Goal: Transaction & Acquisition: Obtain resource

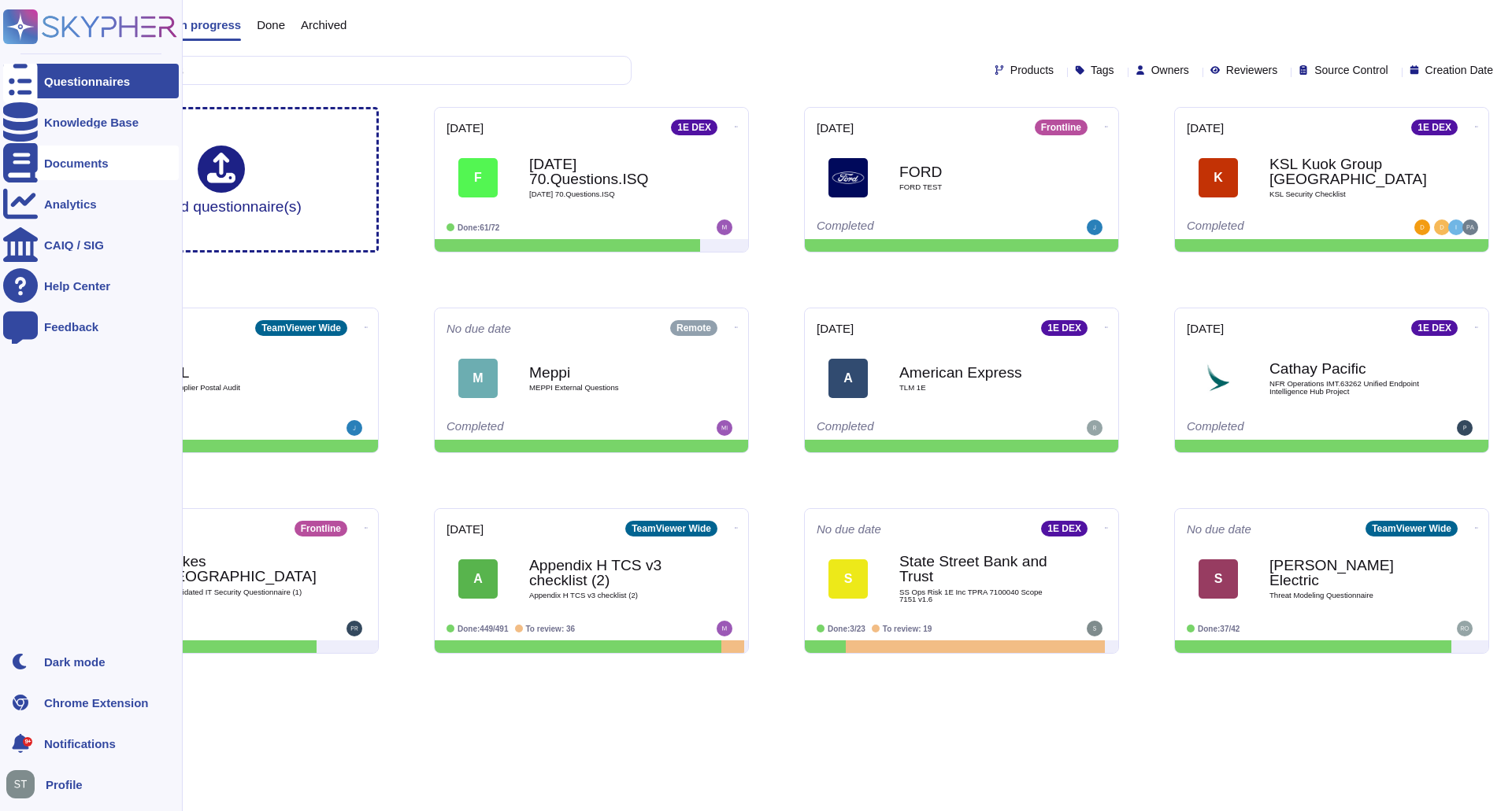
click at [51, 179] on div "Documents" at bounding box center [90, 162] width 175 height 34
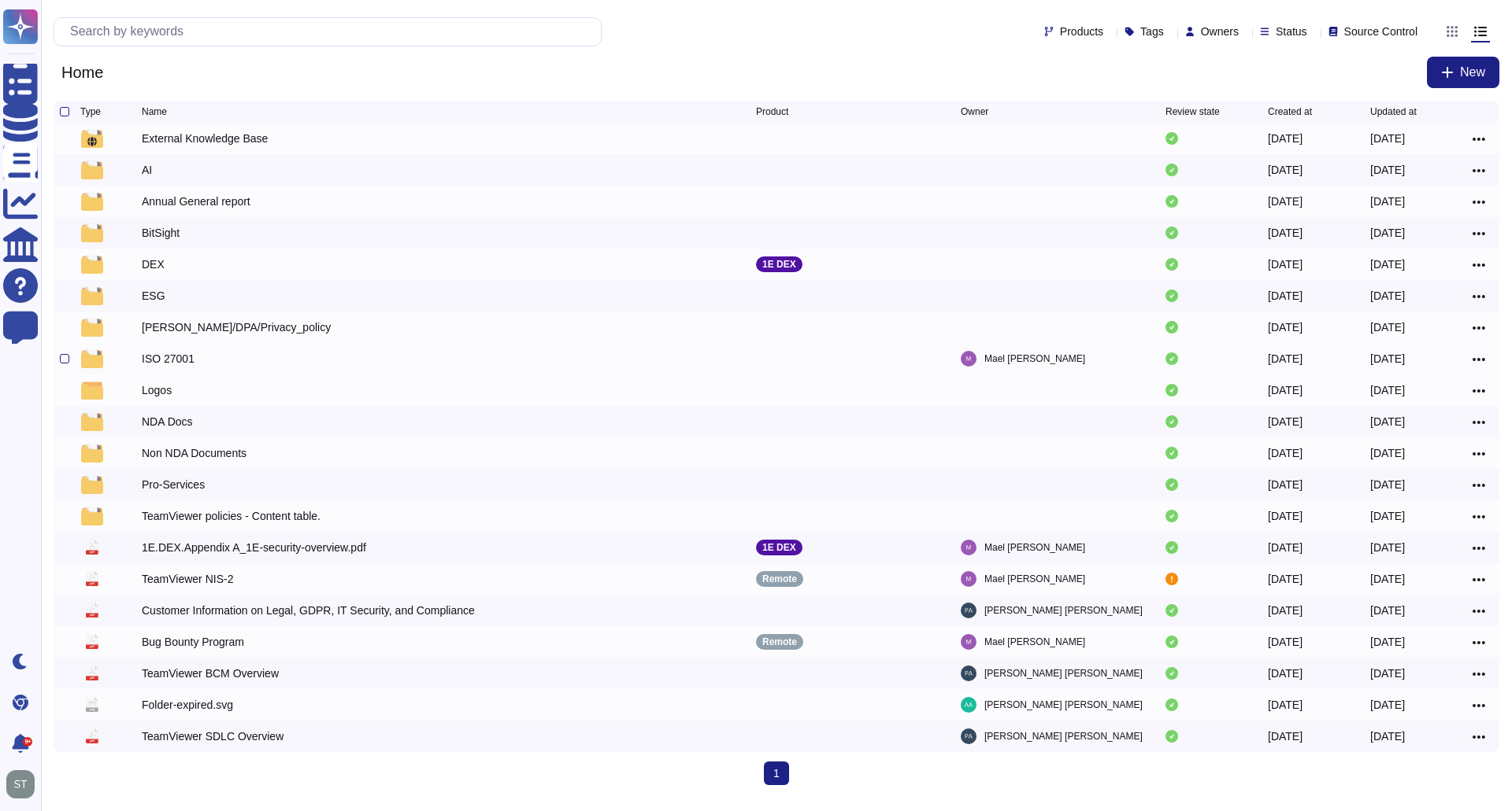
click at [179, 365] on div "ISO 27001" at bounding box center [168, 358] width 53 height 16
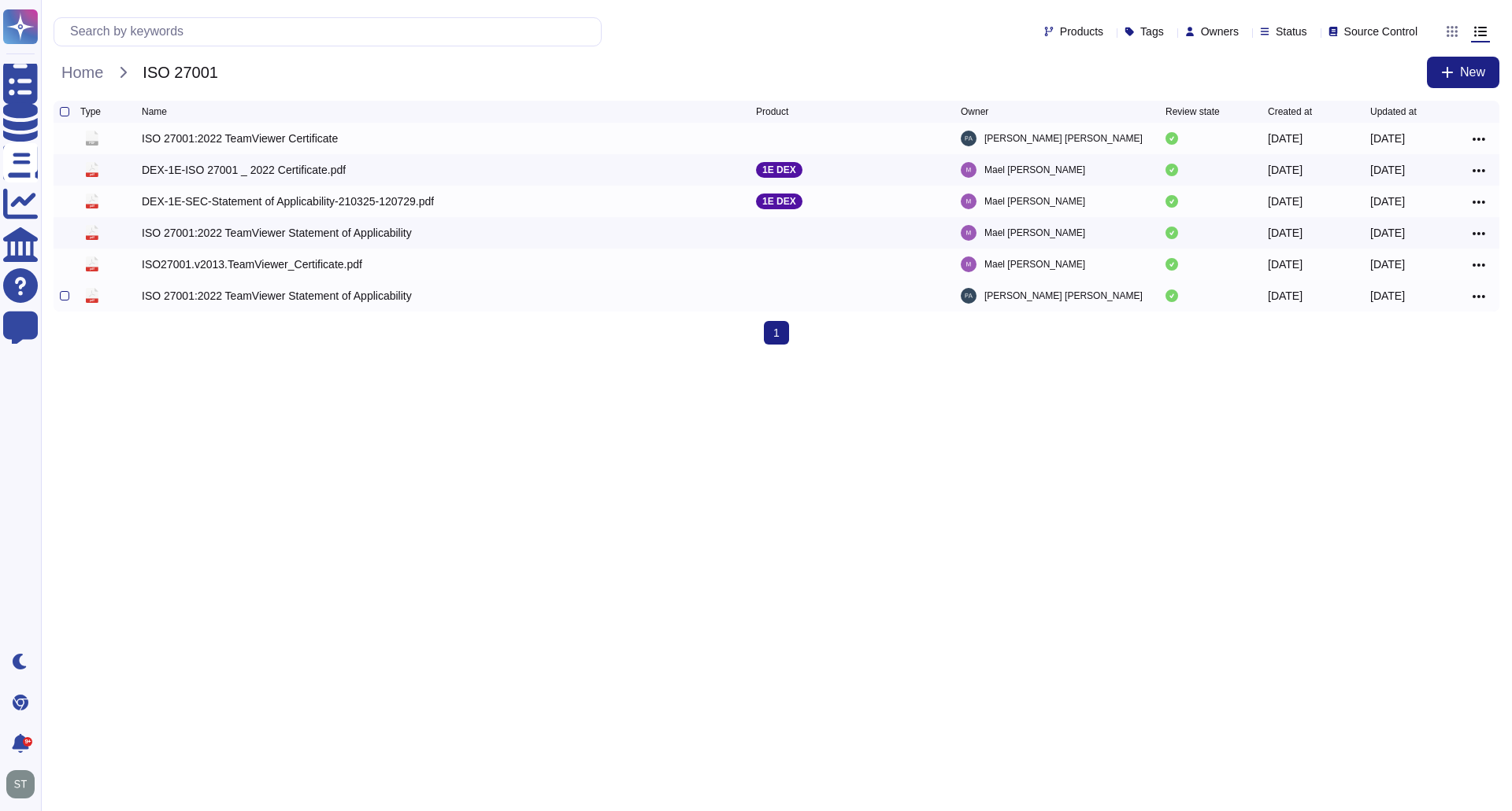
click at [212, 303] on div "ISO 27001:2022 TeamViewer Statement of Applicability" at bounding box center [277, 295] width 270 height 16
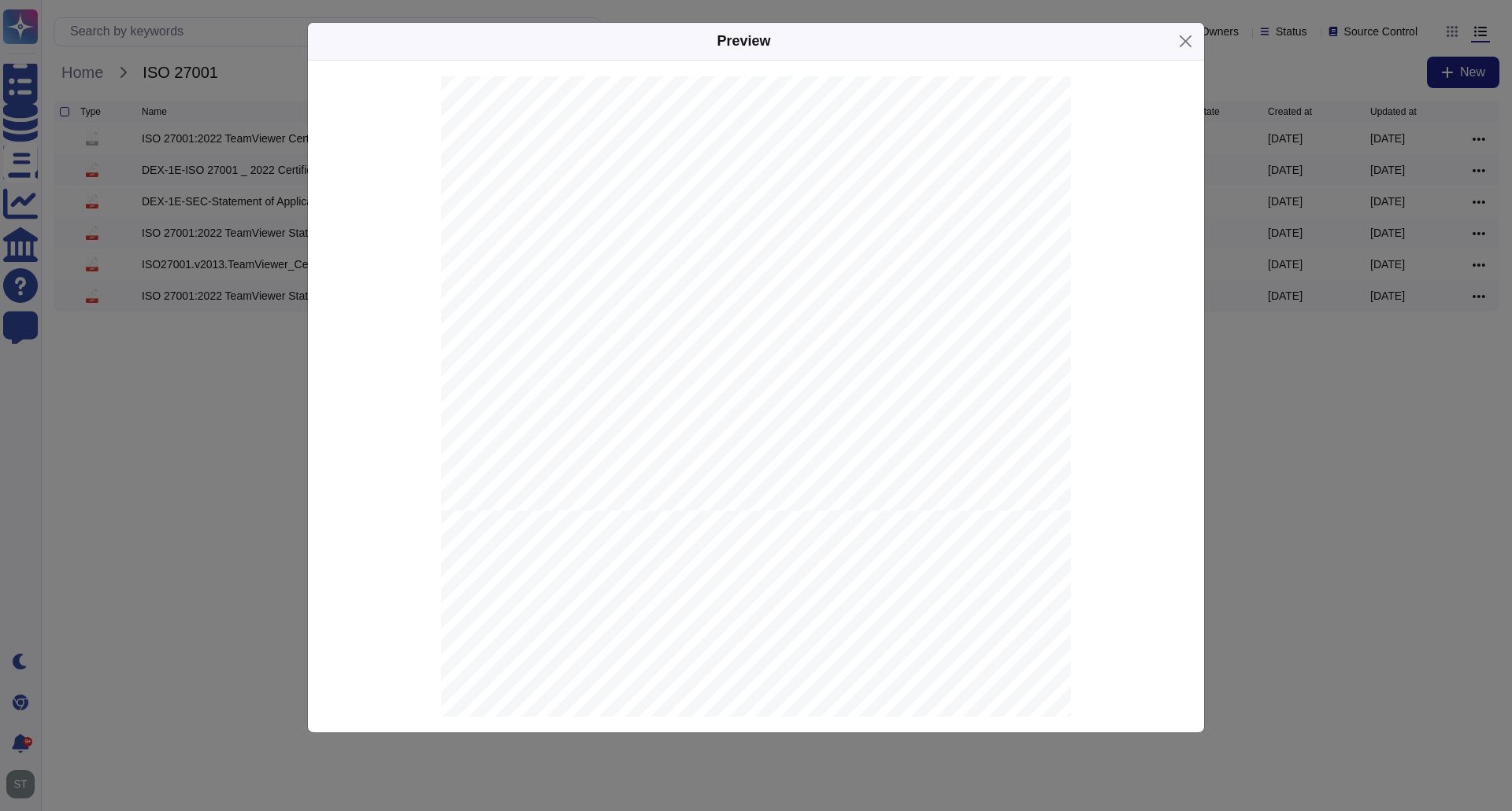
scroll to position [3778, 0]
click at [1190, 44] on button "Close" at bounding box center [1185, 41] width 24 height 24
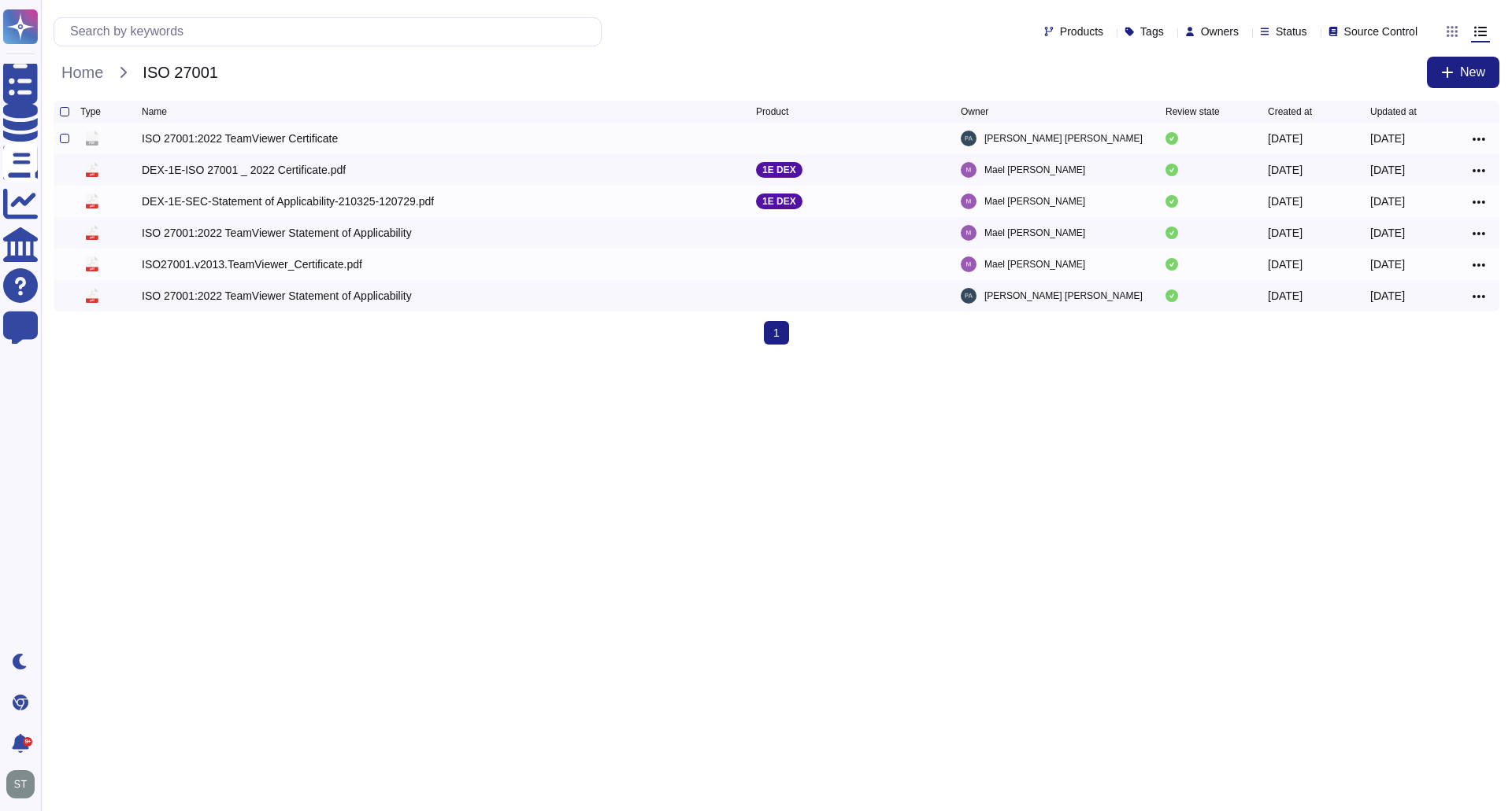
click at [278, 135] on div "ISO 27001:2022 TeamViewer Certificate" at bounding box center [239, 138] width 196 height 16
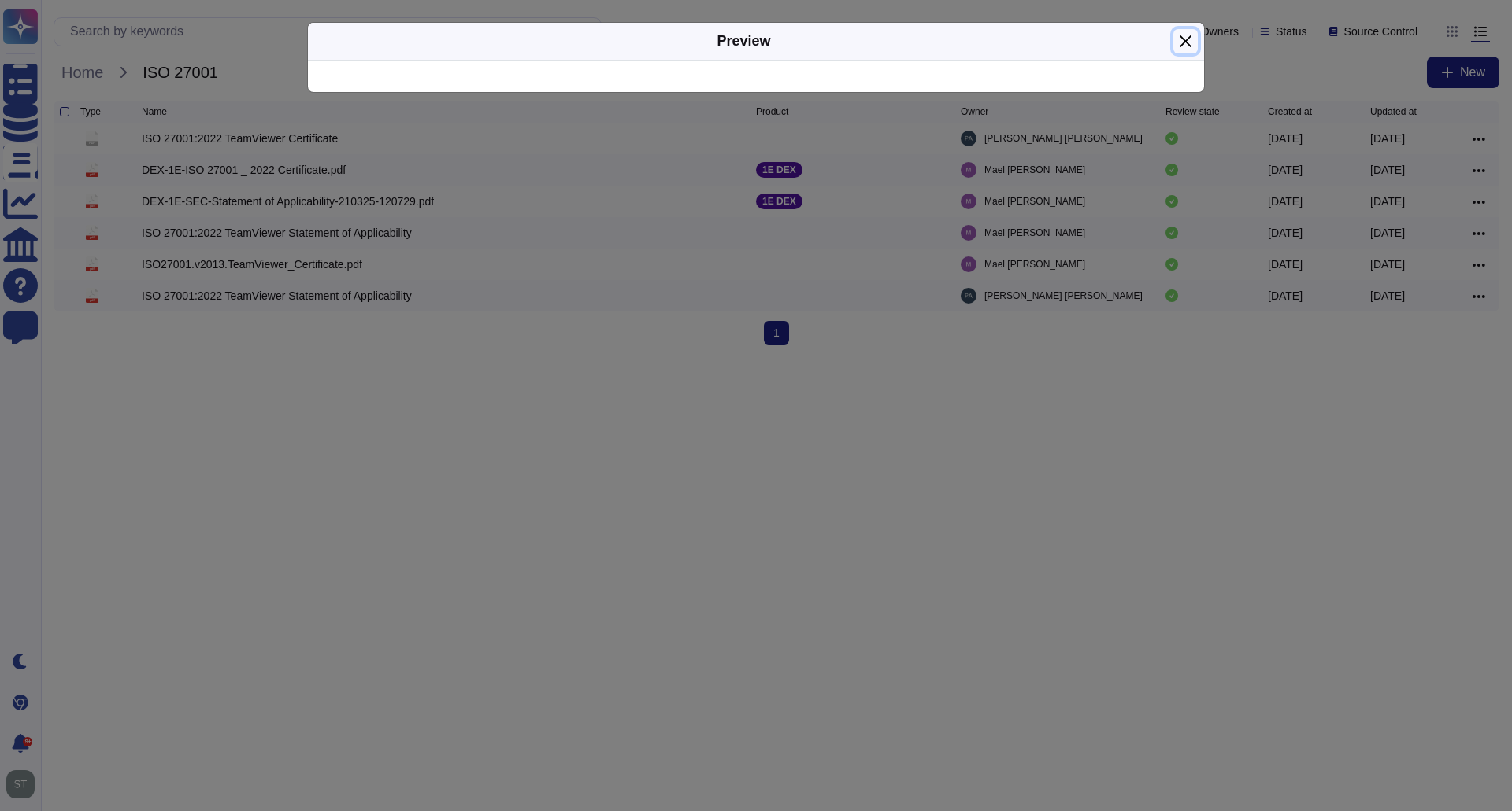
click at [1194, 44] on button "Close" at bounding box center [1185, 41] width 24 height 24
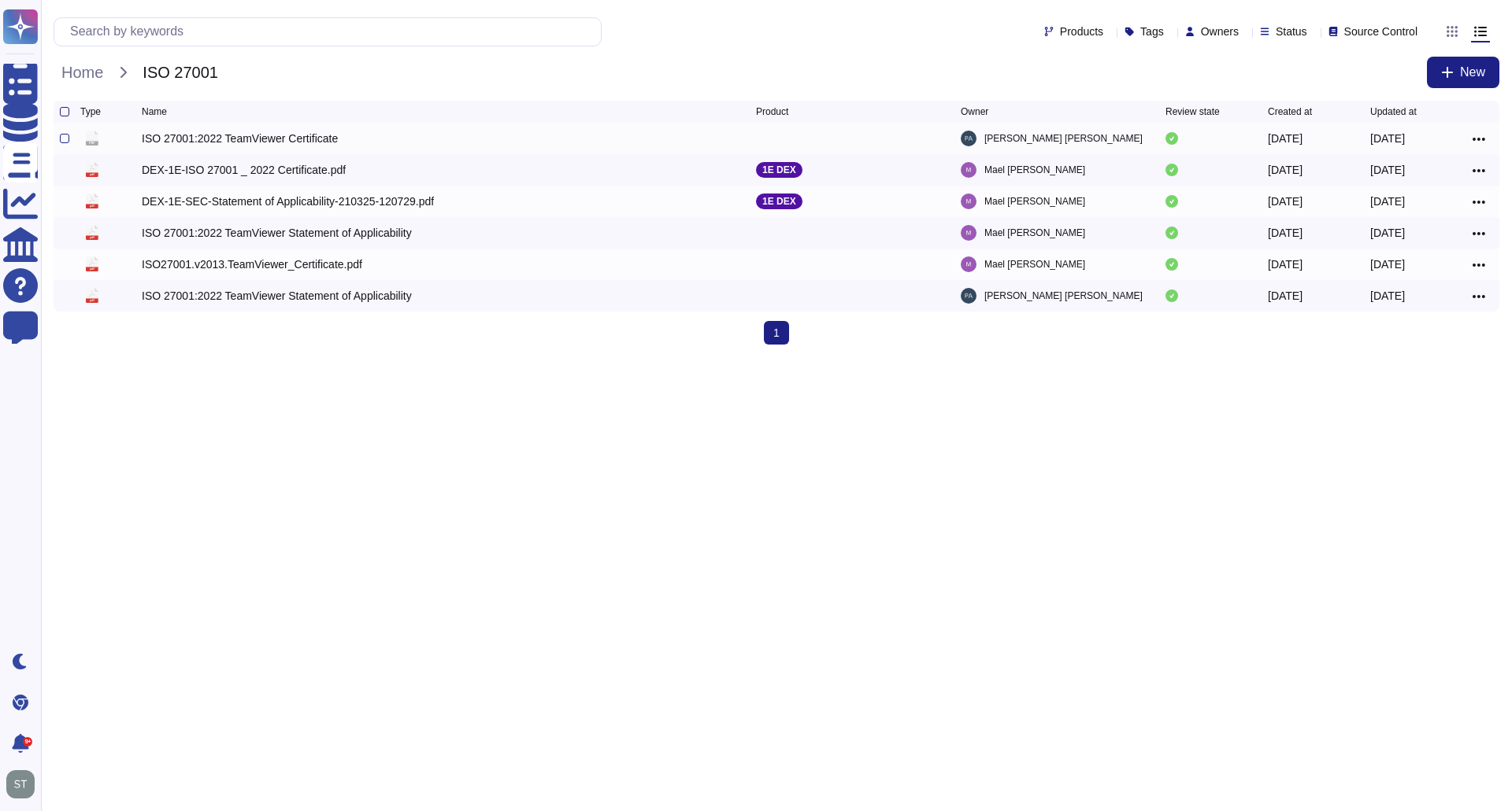
click at [221, 144] on div "ISO 27001:2022 TeamViewer Certificate" at bounding box center [239, 138] width 196 height 16
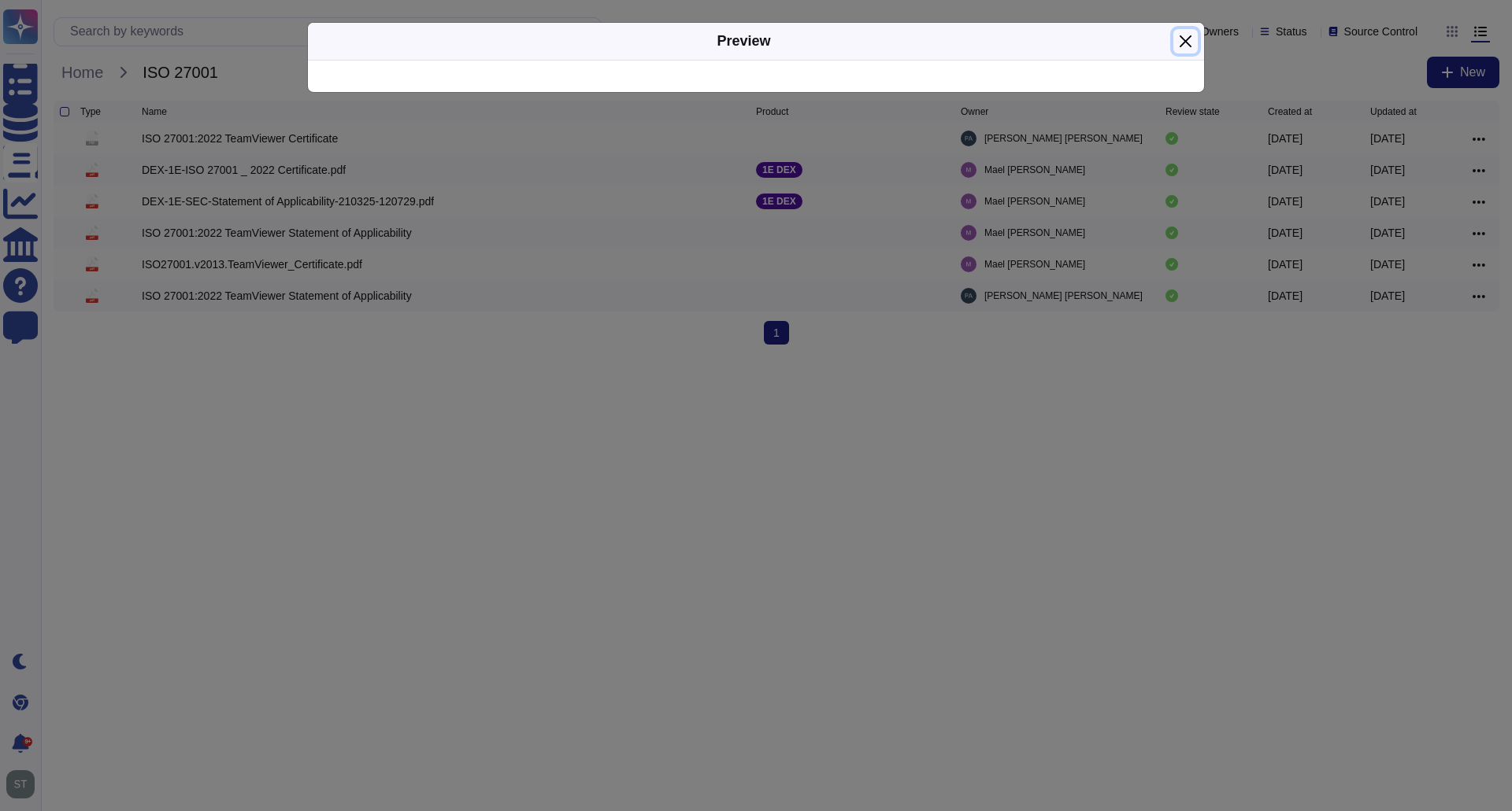
click at [1195, 45] on button "Close" at bounding box center [1185, 41] width 24 height 24
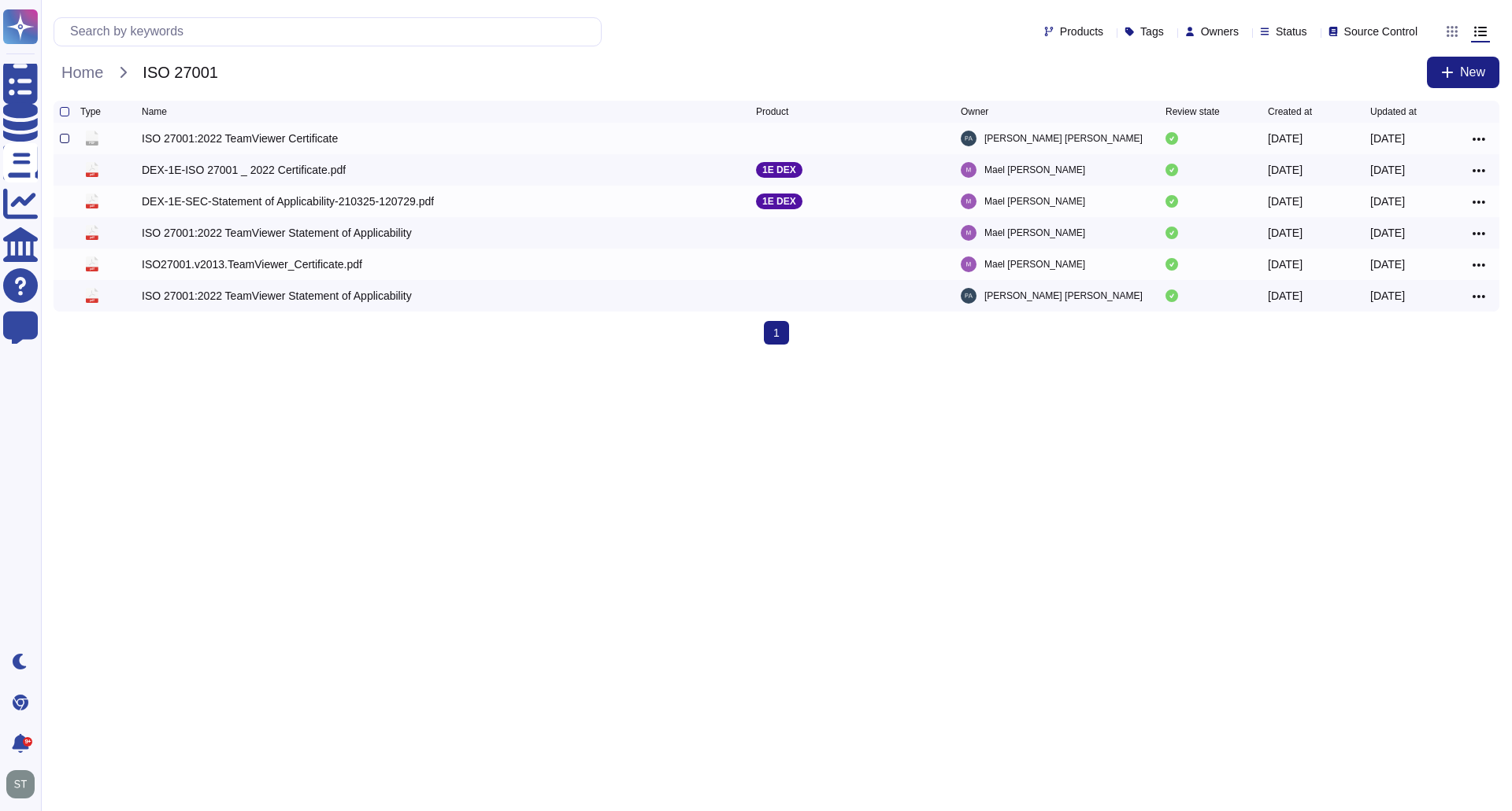
click at [61, 142] on div at bounding box center [64, 139] width 9 height 9
click at [0, 0] on input "checkbox" at bounding box center [0, 0] width 0 height 0
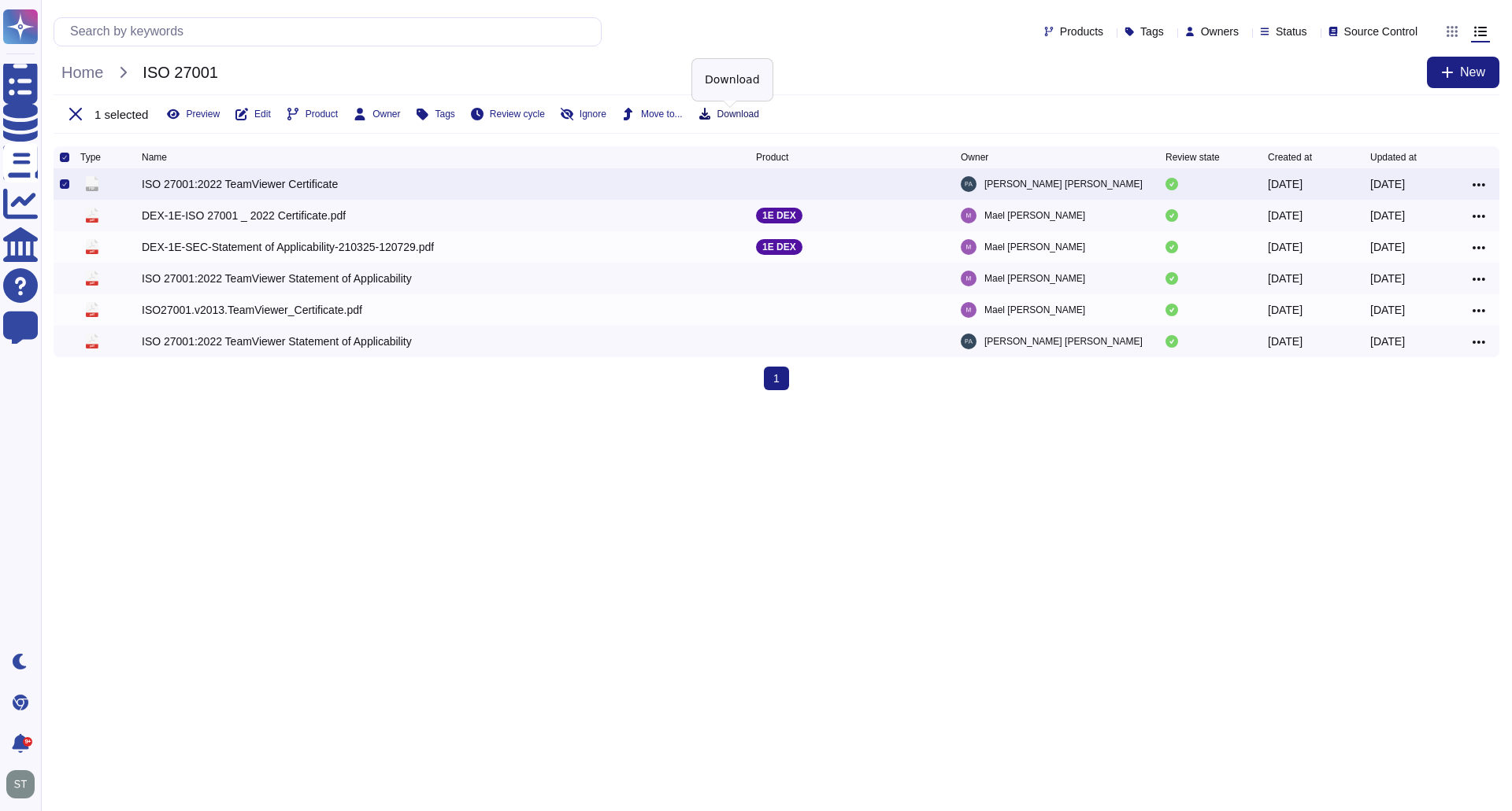
click at [707, 114] on icon at bounding box center [705, 114] width 11 height 12
click at [88, 73] on span "Home" at bounding box center [82, 72] width 58 height 23
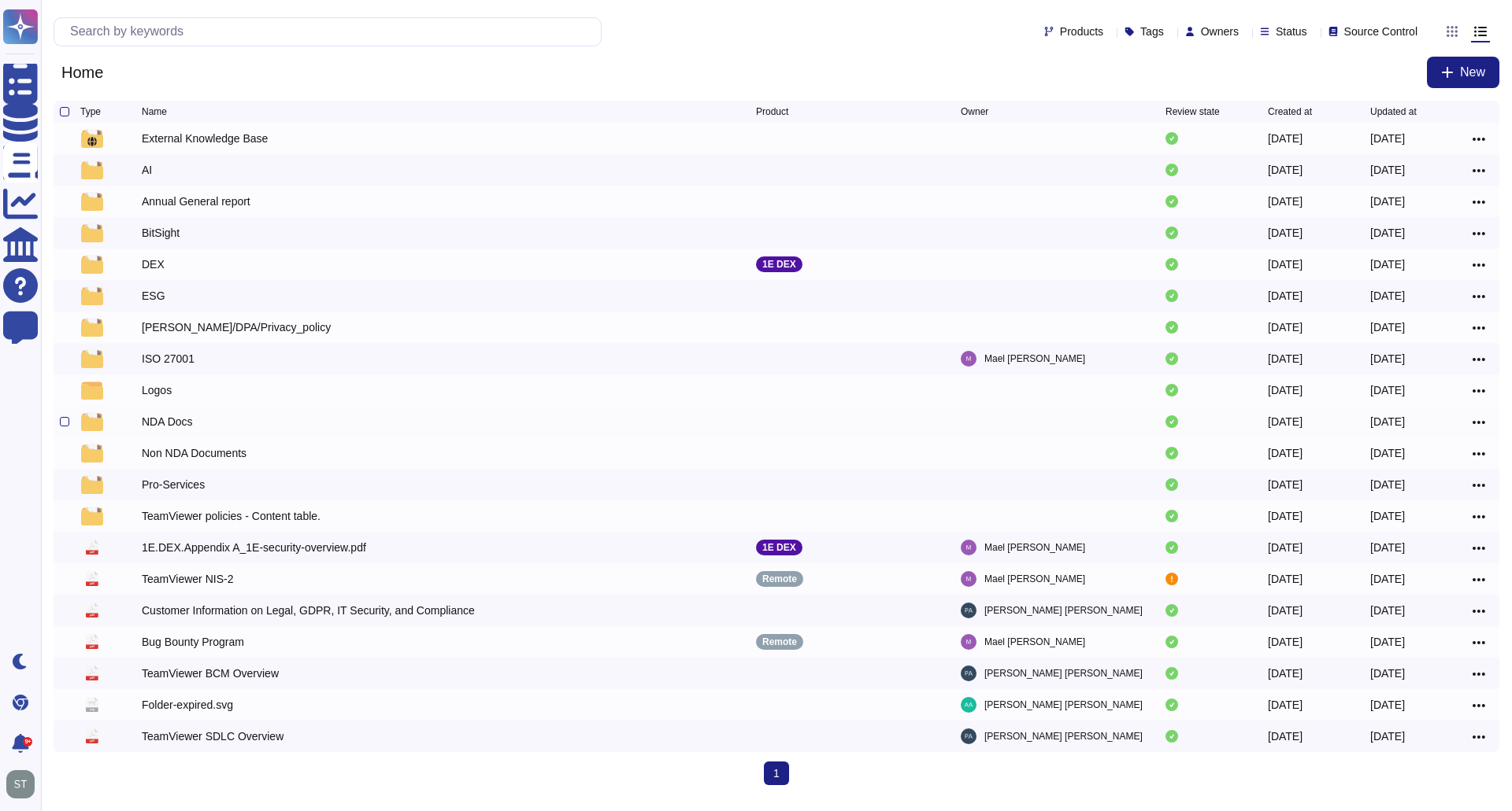
click at [194, 429] on div "NDA Docs" at bounding box center [448, 422] width 614 height 19
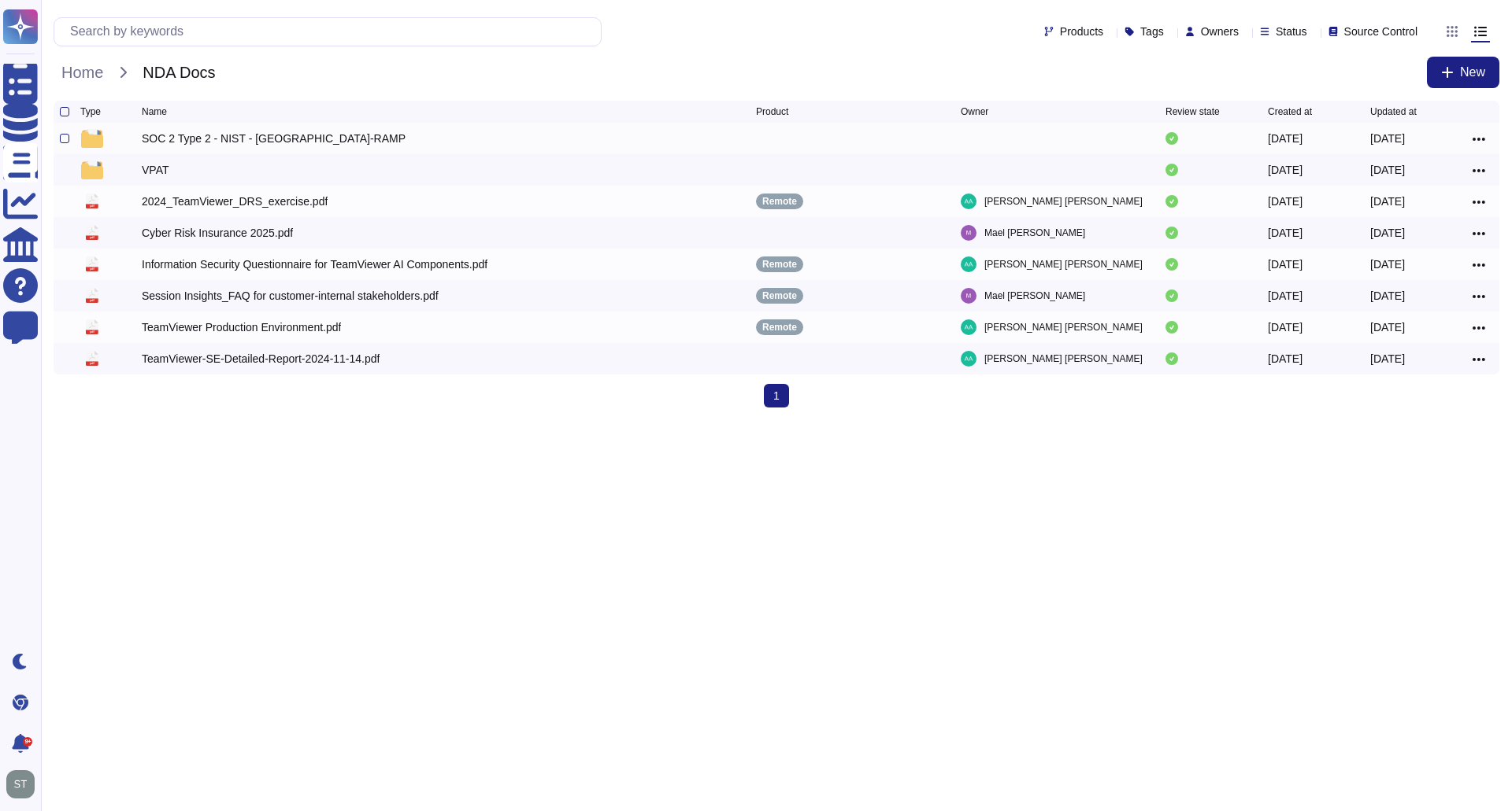
click at [240, 131] on div "SOC 2 Type 2 - NIST - [GEOGRAPHIC_DATA]-RAMP [DATE] [DATE]" at bounding box center [776, 139] width 1446 height 32
click at [245, 146] on div "SOC 2 Type 2 - NIST - [GEOGRAPHIC_DATA]-RAMP" at bounding box center [273, 138] width 264 height 16
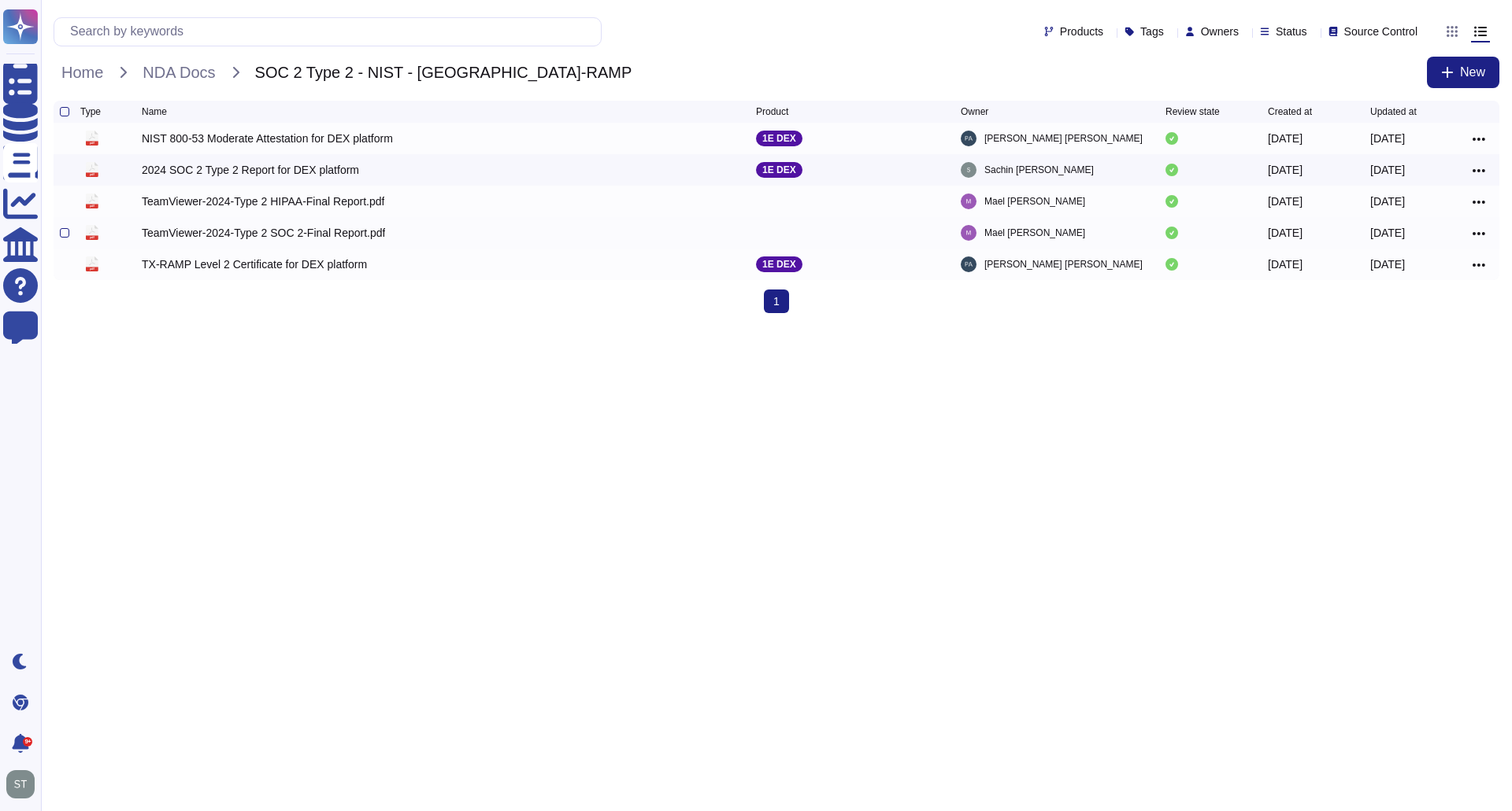
click at [233, 241] on div "TeamViewer-2024-Type 2 SOC 2-Final Report.pdf" at bounding box center [263, 233] width 243 height 16
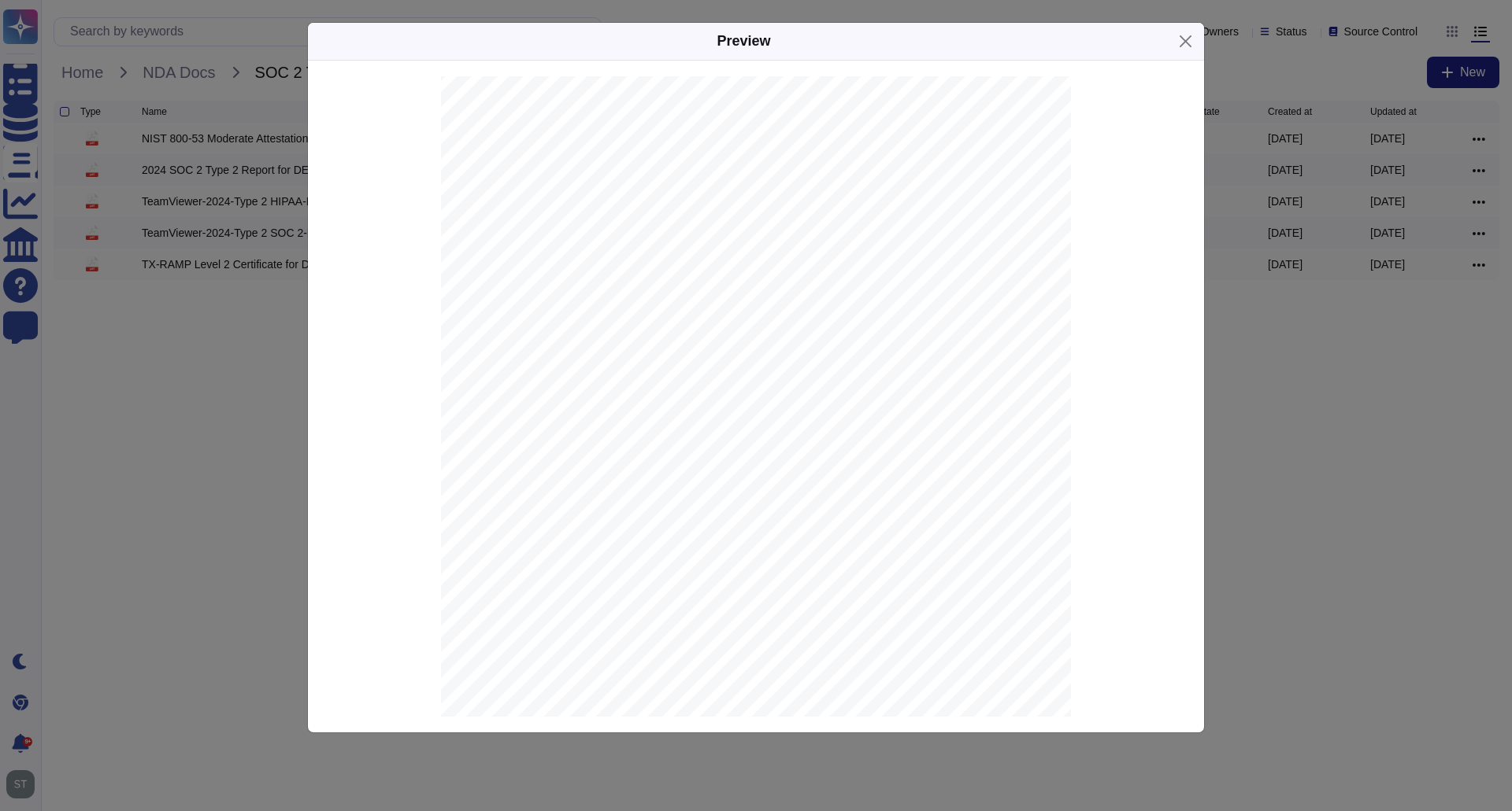
scroll to position [866, 0]
click at [1187, 43] on button "Close" at bounding box center [1185, 41] width 24 height 24
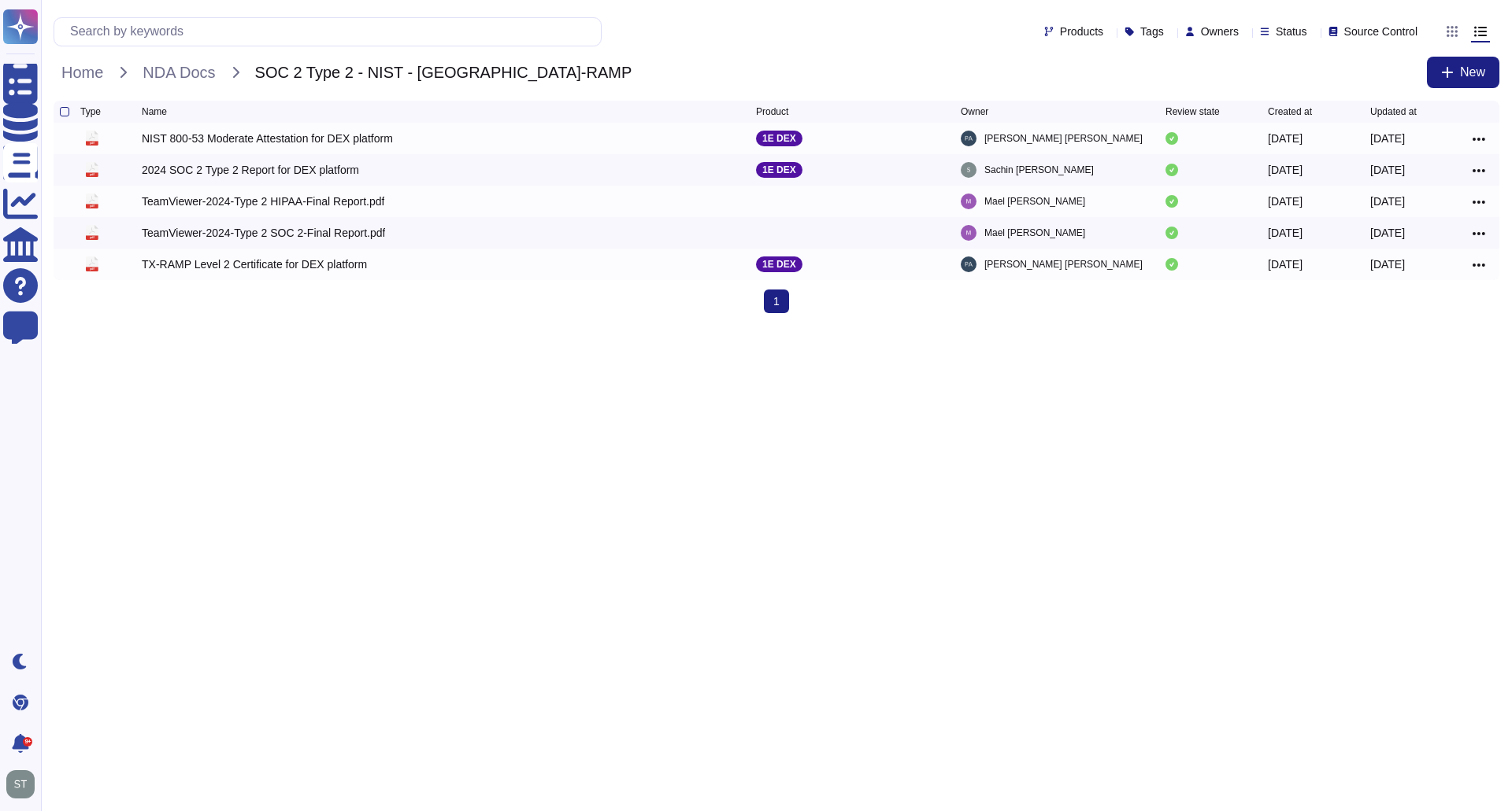
click at [551, 326] on html "Questionnaires Knowledge Base Documents Analytics CAIQ / SIG Help Center Feedba…" at bounding box center [756, 163] width 1512 height 326
click at [65, 236] on div at bounding box center [64, 233] width 9 height 9
click at [0, 0] on input "checkbox" at bounding box center [0, 0] width 0 height 0
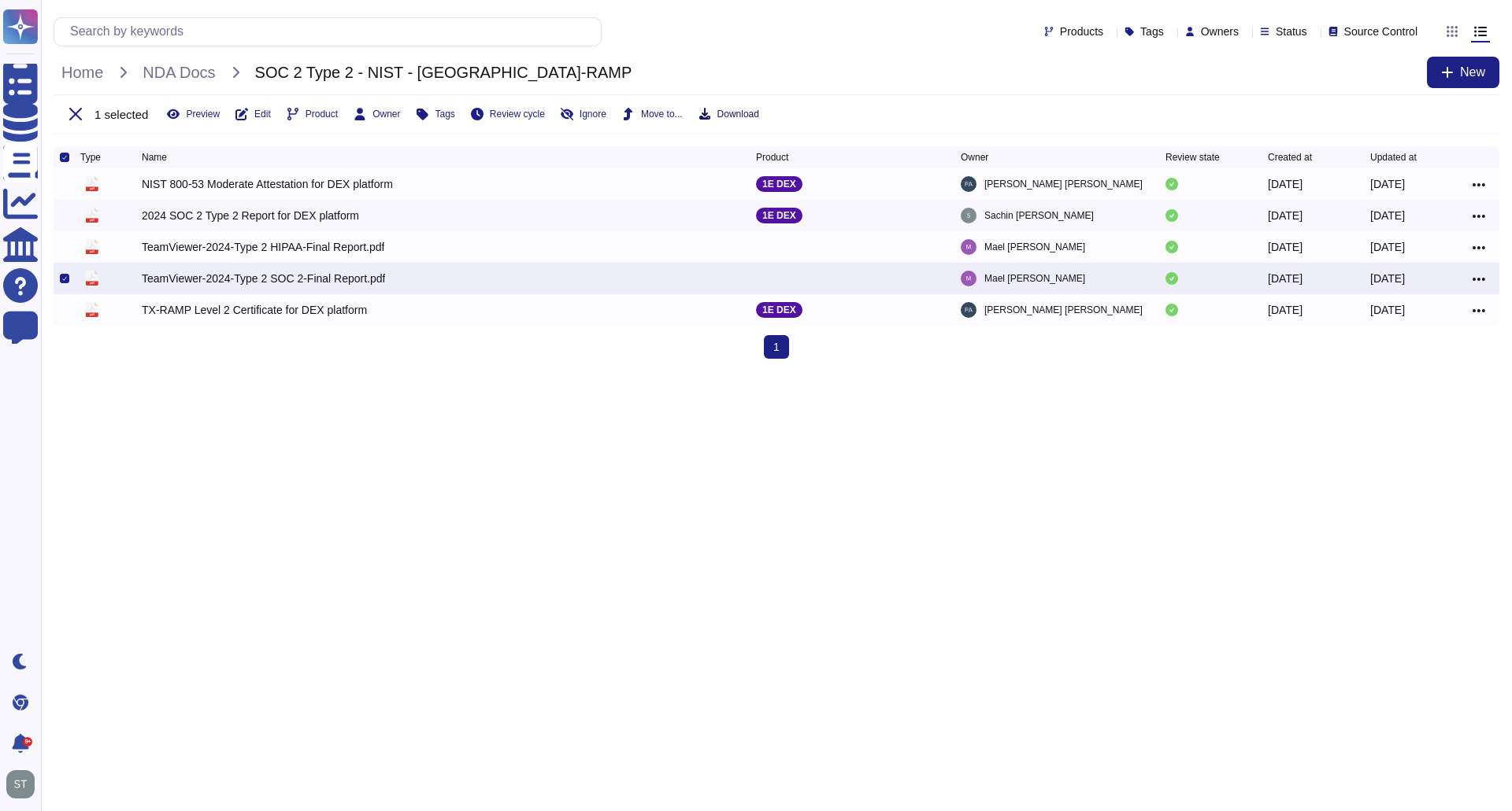
click at [718, 109] on span "Download" at bounding box center [738, 114] width 42 height 9
